Goal: Information Seeking & Learning: Learn about a topic

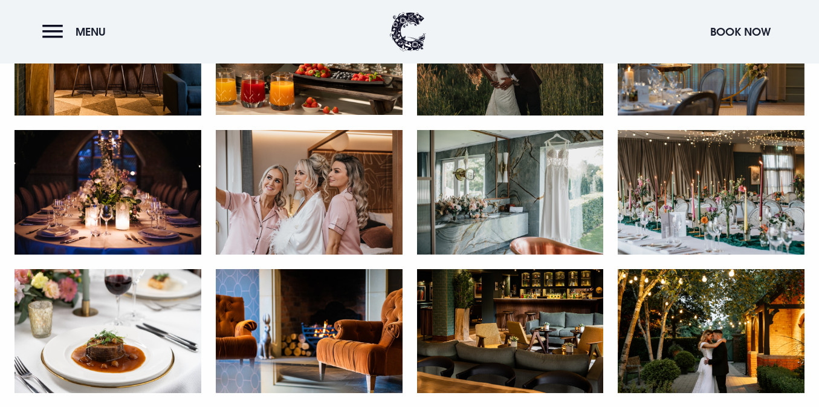
scroll to position [1530, 0]
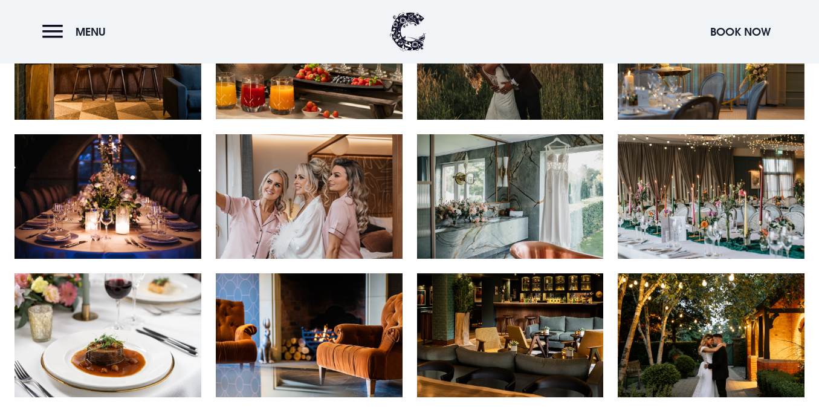
click at [713, 312] on img at bounding box center [711, 335] width 187 height 125
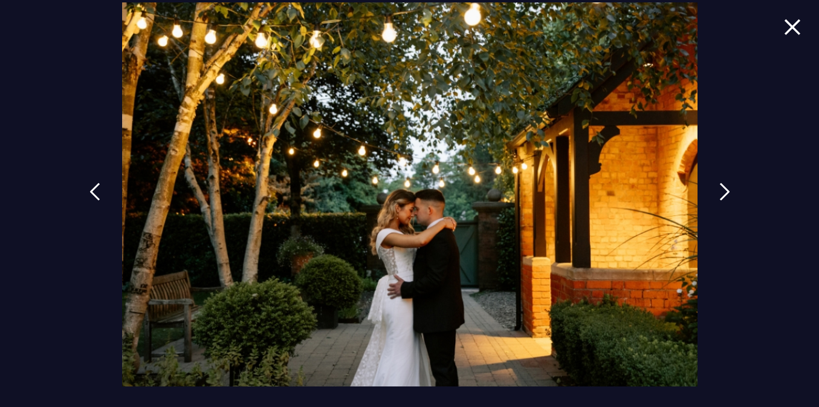
click at [796, 27] on img at bounding box center [792, 27] width 17 height 16
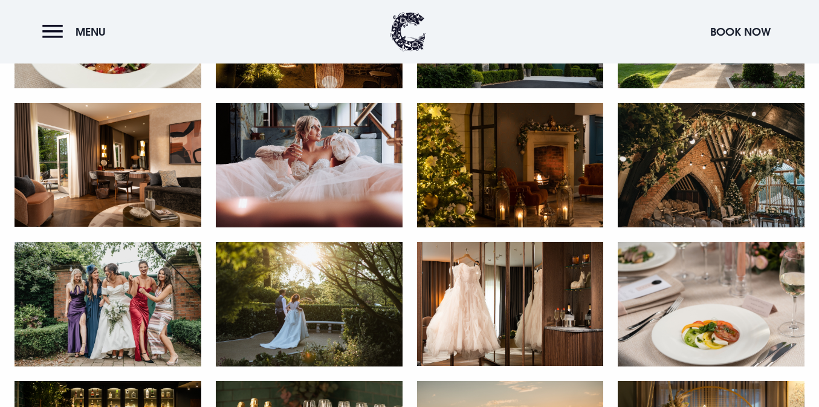
scroll to position [1144, 0]
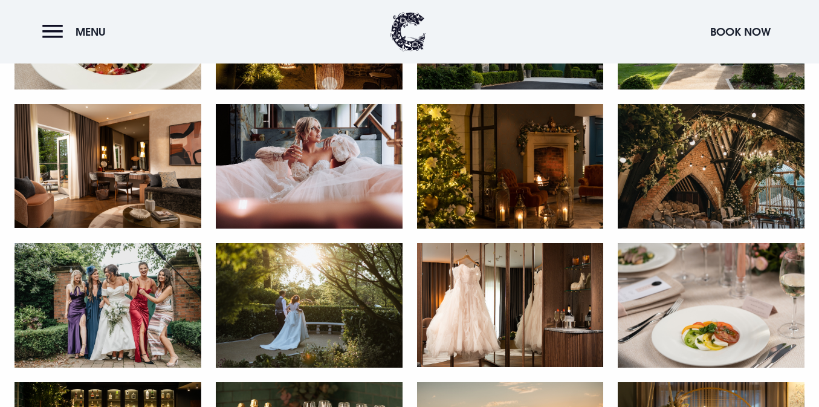
click at [317, 323] on img at bounding box center [309, 305] width 187 height 125
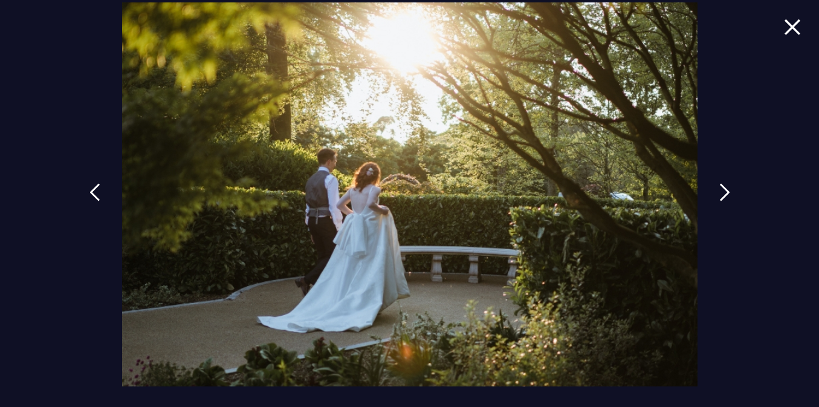
click at [790, 30] on img at bounding box center [792, 27] width 17 height 16
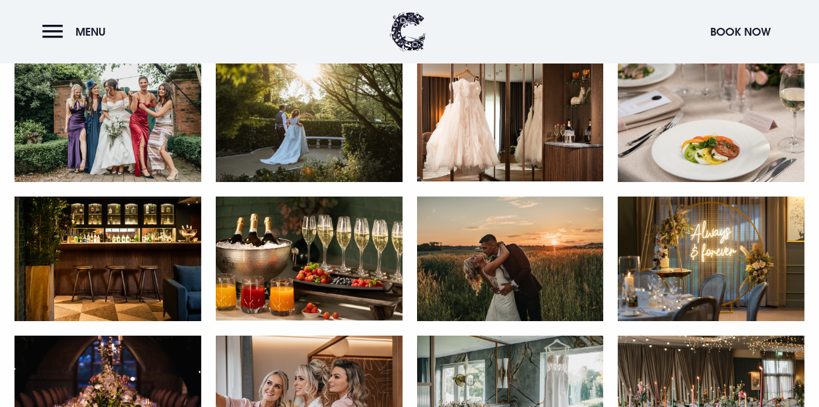
scroll to position [1332, 0]
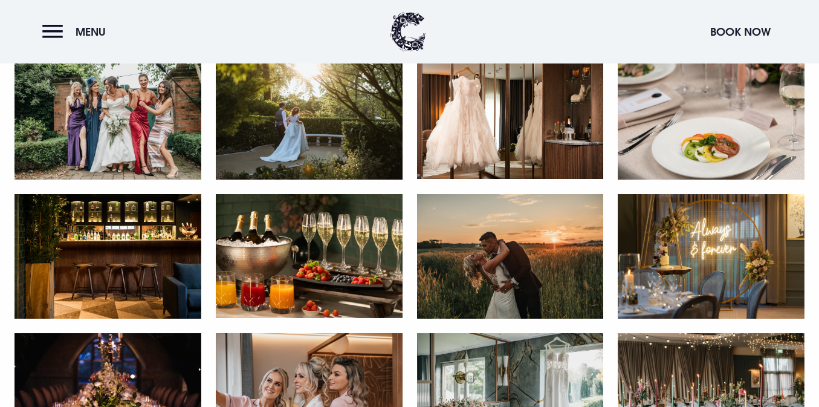
click at [351, 121] on img at bounding box center [309, 117] width 187 height 125
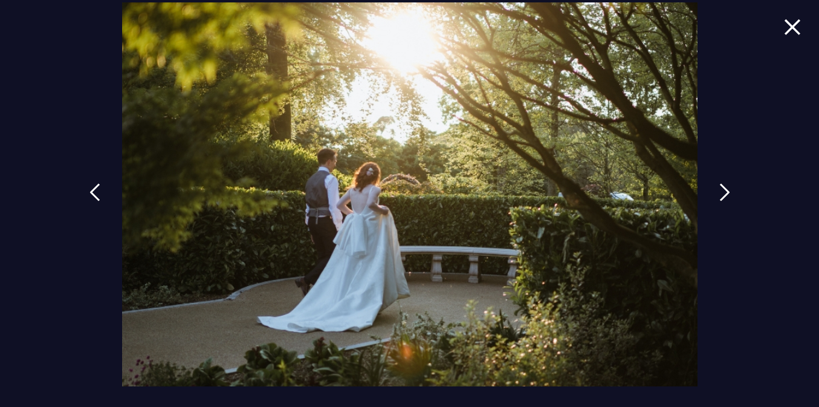
click at [797, 21] on img at bounding box center [792, 27] width 17 height 16
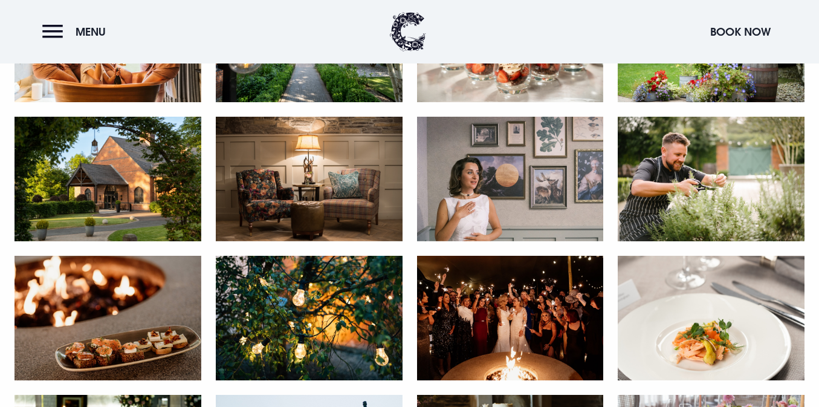
scroll to position [2109, 0]
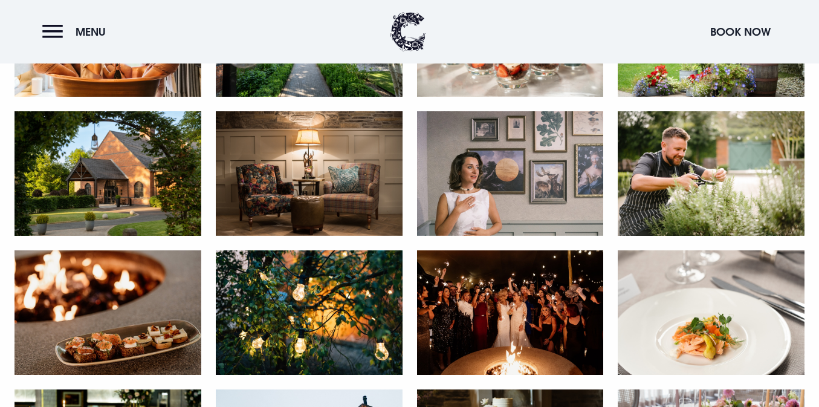
click at [140, 184] on img at bounding box center [108, 173] width 187 height 125
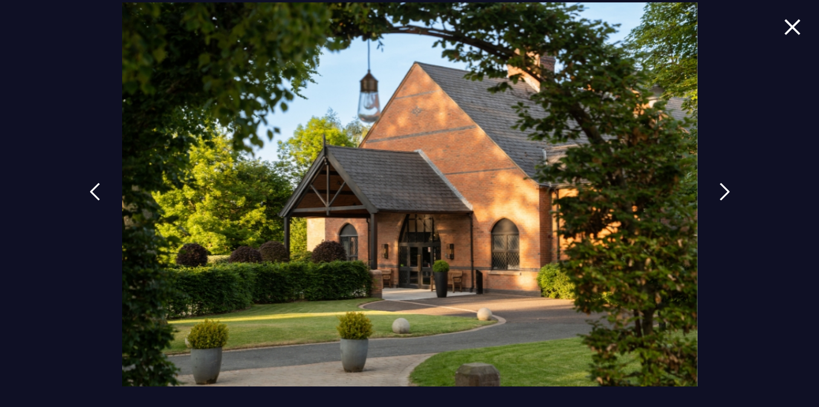
drag, startPoint x: 428, startPoint y: 235, endPoint x: 465, endPoint y: 15, distance: 222.6
click at [0, 0] on div at bounding box center [409, 203] width 819 height 407
click at [799, 29] on img at bounding box center [792, 27] width 17 height 16
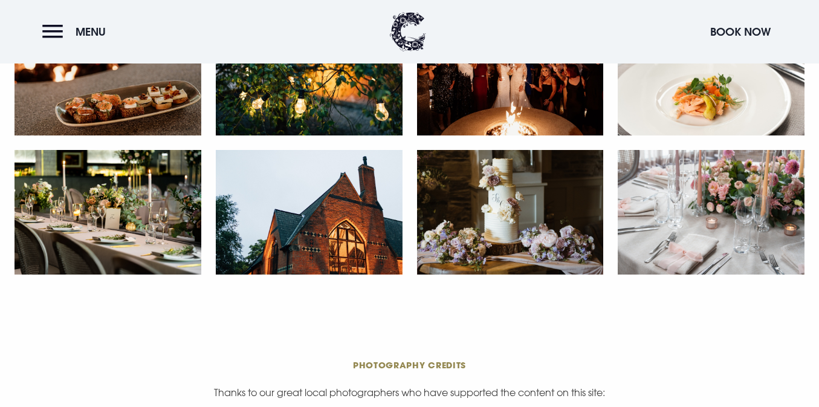
scroll to position [2351, 0]
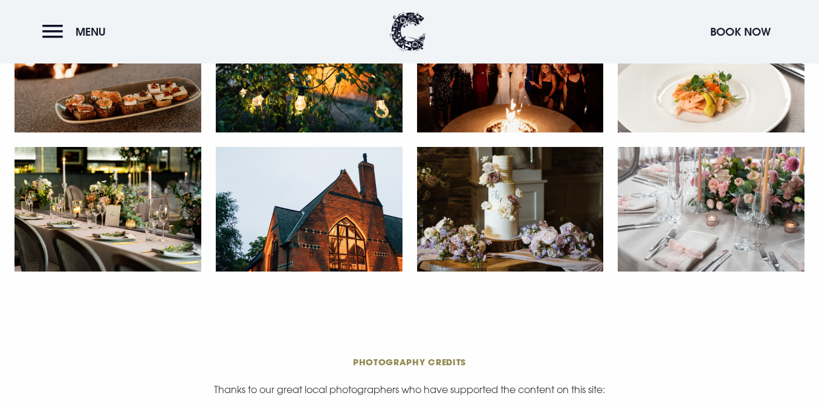
click at [355, 201] on img at bounding box center [309, 209] width 187 height 125
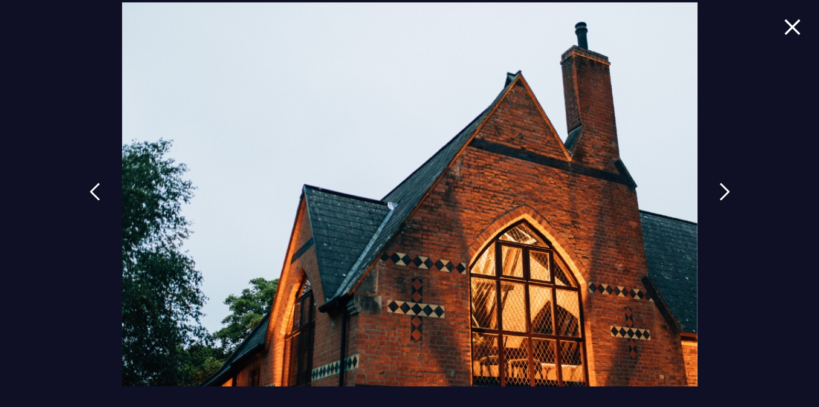
click at [793, 32] on img at bounding box center [792, 27] width 17 height 16
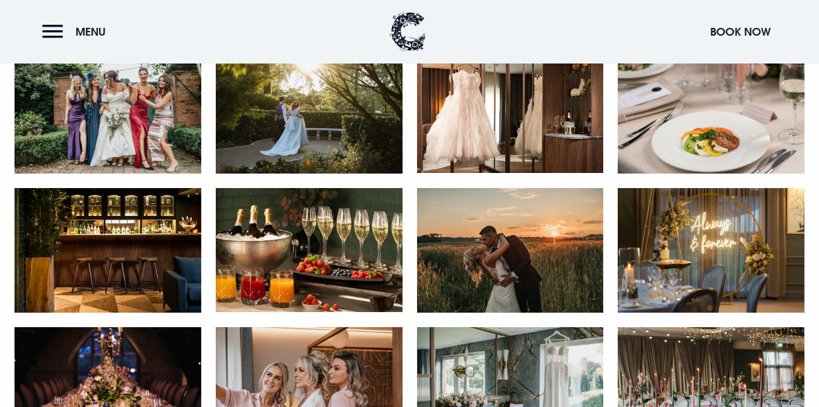
scroll to position [1063, 0]
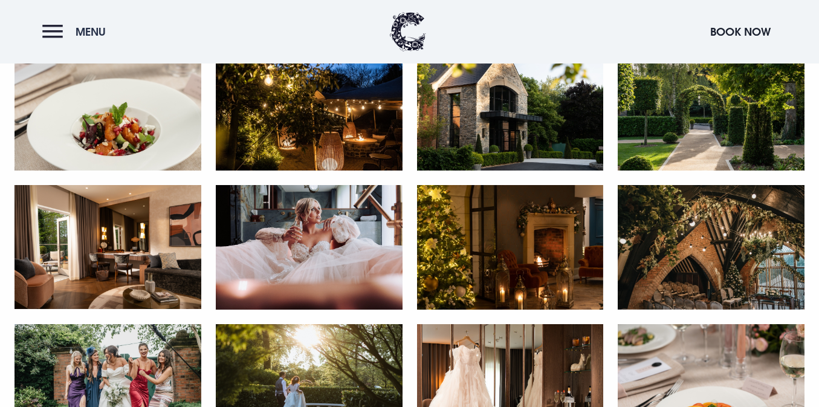
click at [81, 37] on span "Menu" at bounding box center [91, 32] width 30 height 14
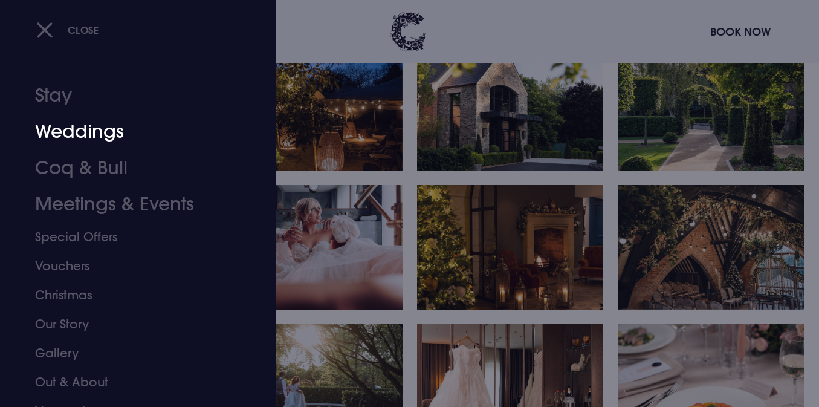
click at [80, 135] on link "Weddings" at bounding box center [130, 132] width 191 height 36
